Goal: Communication & Community: Answer question/provide support

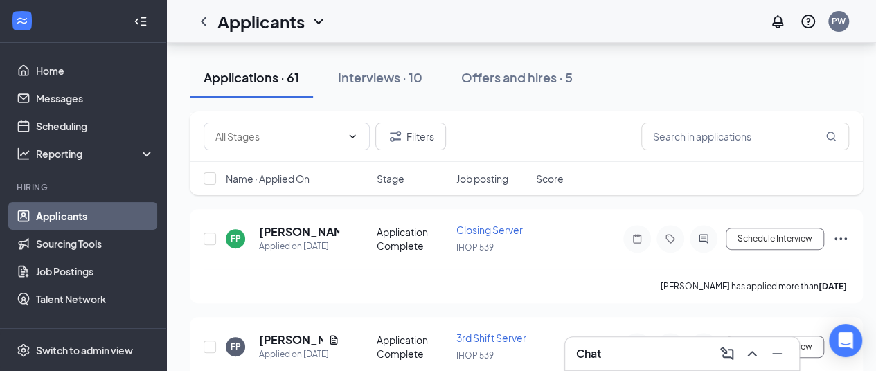
scroll to position [233, 0]
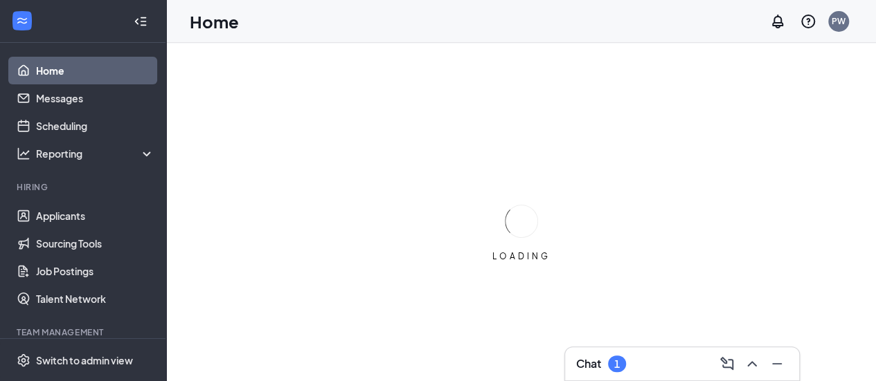
click at [761, 362] on button at bounding box center [752, 364] width 22 height 22
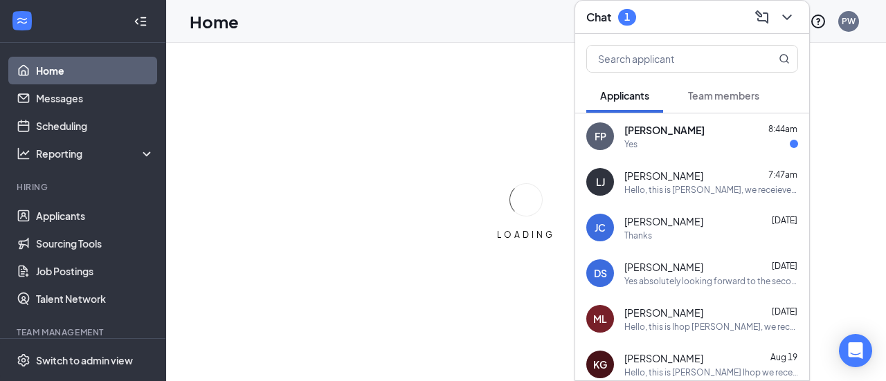
click at [662, 135] on span "[PERSON_NAME]" at bounding box center [664, 130] width 80 height 14
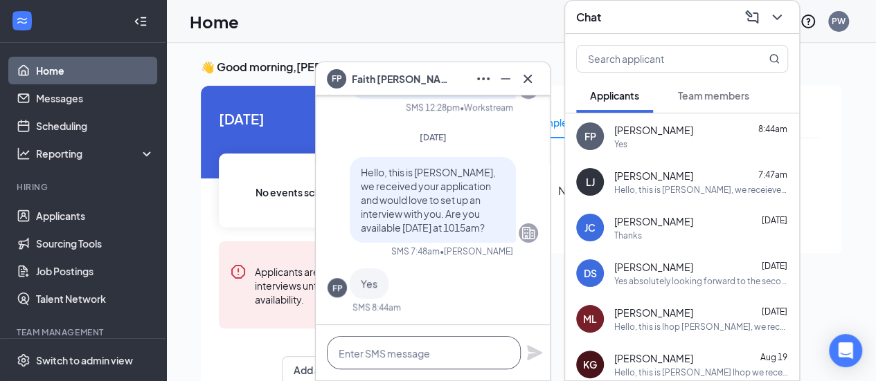
click at [400, 359] on textarea at bounding box center [424, 352] width 194 height 33
type textarea "Great see you then"
click at [526, 361] on icon "Plane" at bounding box center [534, 353] width 17 height 17
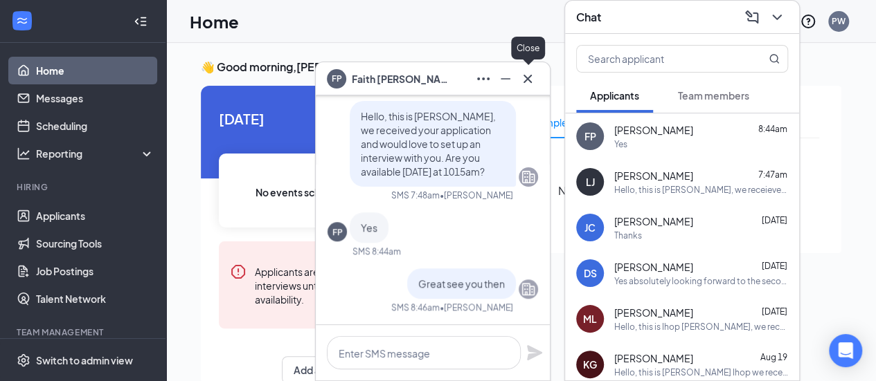
click at [526, 85] on icon "Cross" at bounding box center [527, 79] width 17 height 17
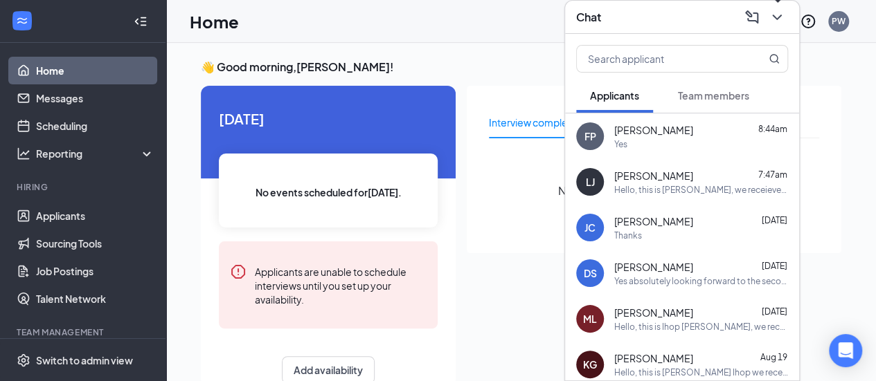
click at [784, 12] on icon "ChevronDown" at bounding box center [776, 17] width 17 height 17
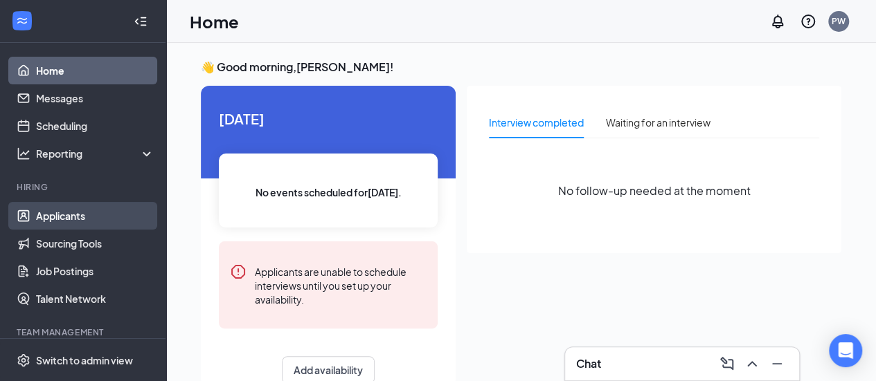
click at [87, 209] on link "Applicants" at bounding box center [95, 216] width 118 height 28
